Goal: Navigation & Orientation: Find specific page/section

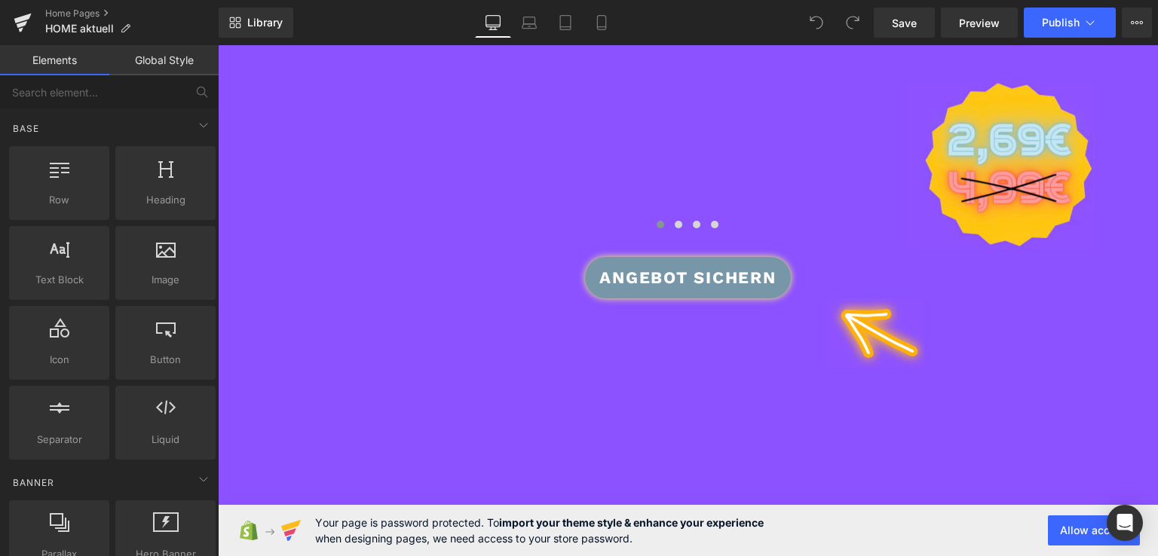
scroll to position [449, 0]
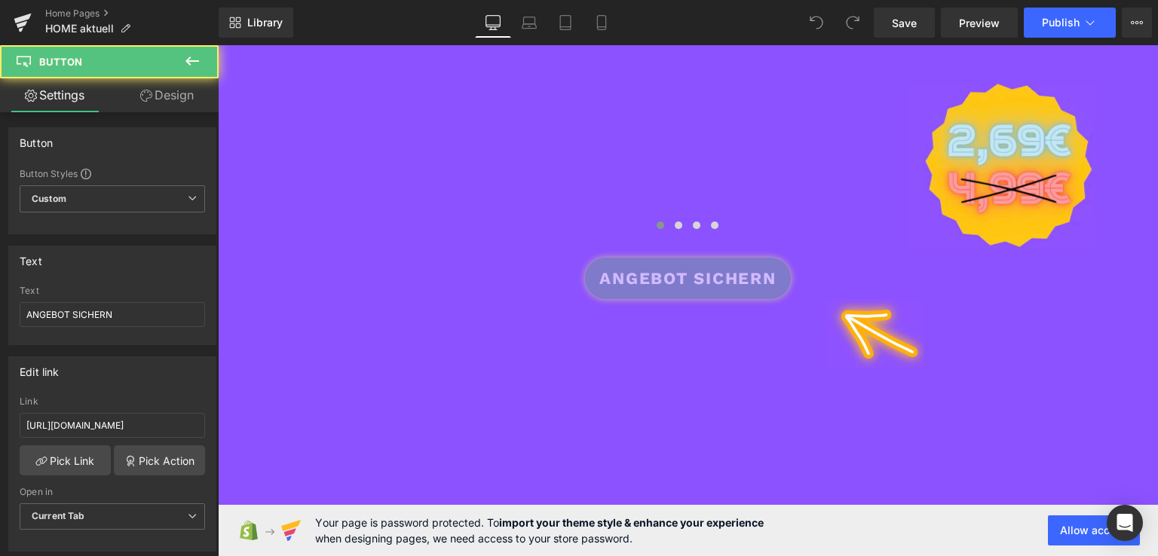
click at [617, 275] on span "ANGEBOT SICHERN" at bounding box center [687, 278] width 176 height 25
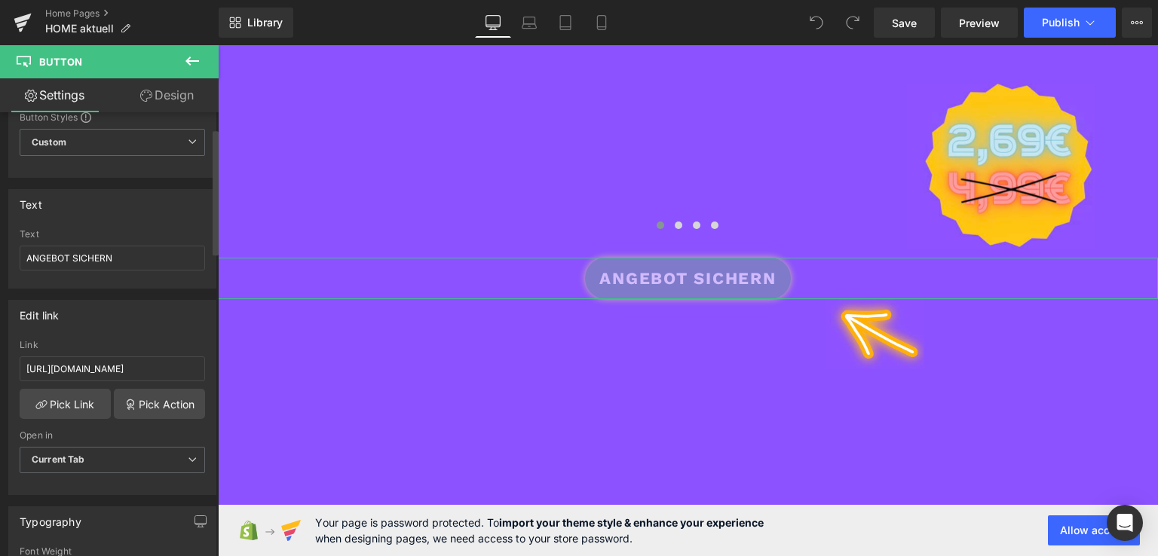
scroll to position [57, 0]
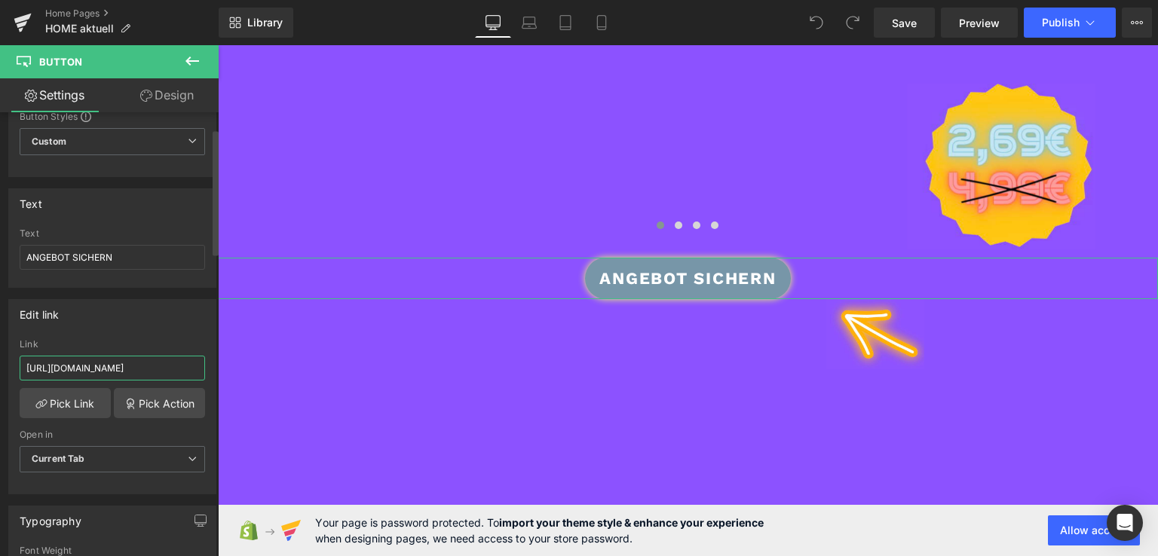
click at [177, 365] on input "[URL][DOMAIN_NAME]" at bounding box center [112, 368] width 185 height 25
click at [66, 402] on link "Pick Link" at bounding box center [65, 403] width 91 height 30
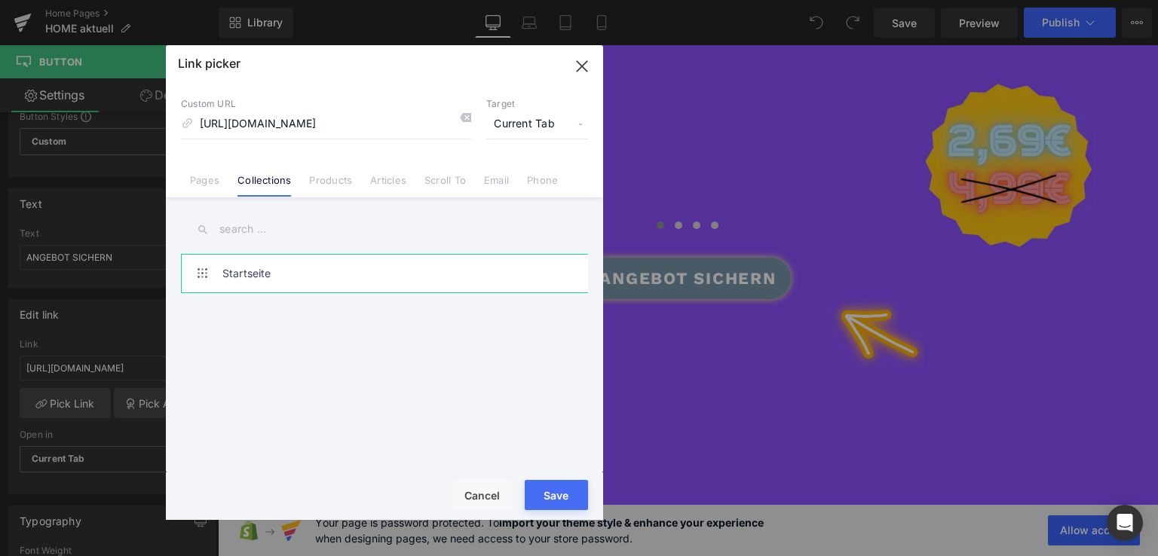
click at [244, 280] on link "Startseite" at bounding box center [388, 274] width 332 height 38
type input "/collections/frontpage"
click at [551, 489] on div "Rendering Content" at bounding box center [579, 497] width 93 height 17
click at [547, 495] on div "Rendering Content" at bounding box center [579, 497] width 93 height 17
click at [548, 489] on div "Rendering Content" at bounding box center [579, 497] width 93 height 17
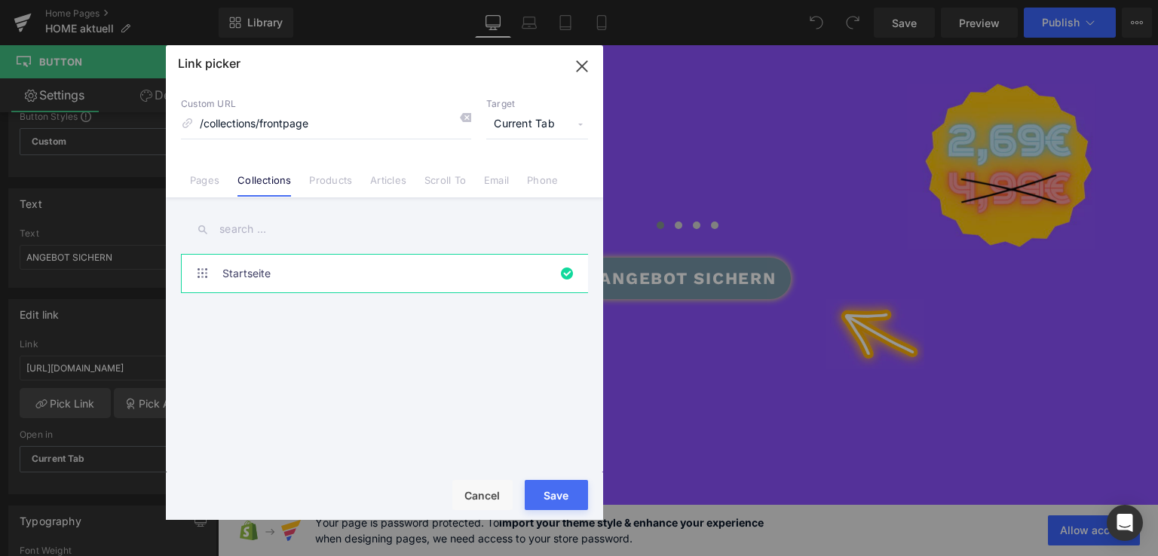
click at [571, 489] on div "Rendering Content" at bounding box center [579, 497] width 93 height 17
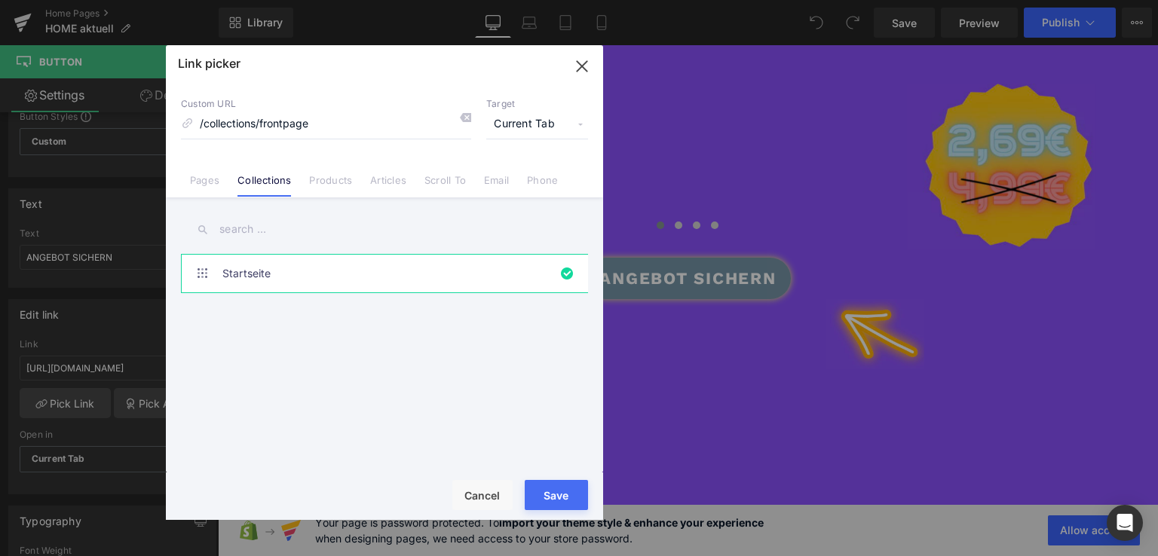
click at [571, 489] on div "Rendering Content" at bounding box center [579, 497] width 93 height 17
click at [320, 179] on link "Products" at bounding box center [330, 185] width 43 height 23
